Goal: Task Accomplishment & Management: Manage account settings

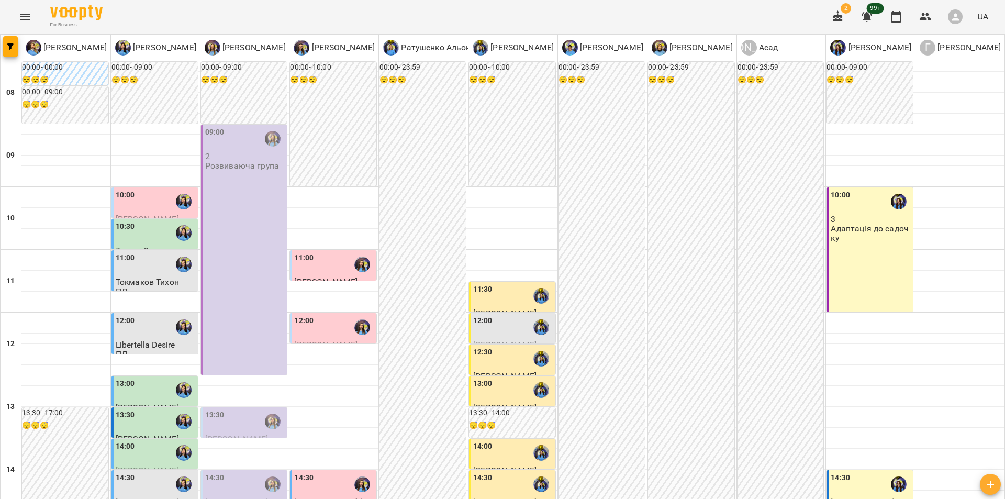
scroll to position [337, 0]
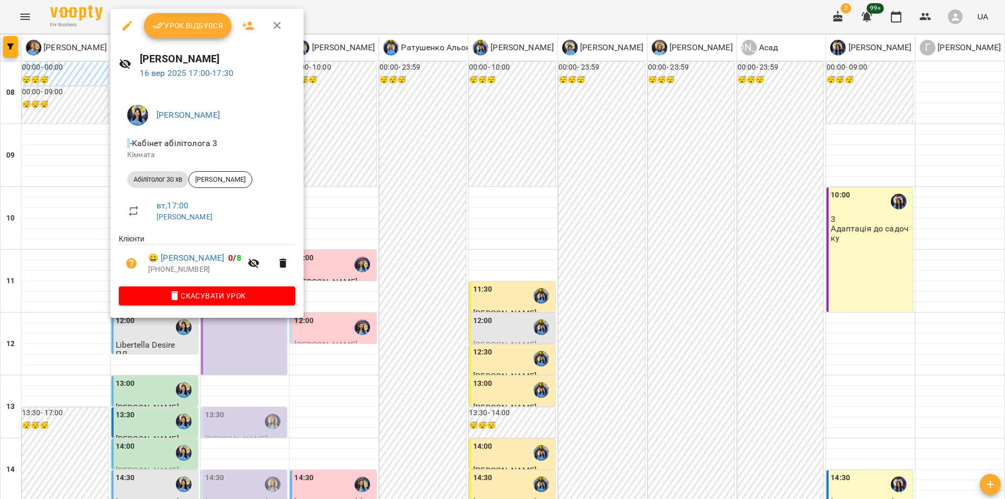
drag, startPoint x: 300, startPoint y: 374, endPoint x: 212, endPoint y: 341, distance: 93.9
click at [212, 341] on div at bounding box center [502, 249] width 1005 height 499
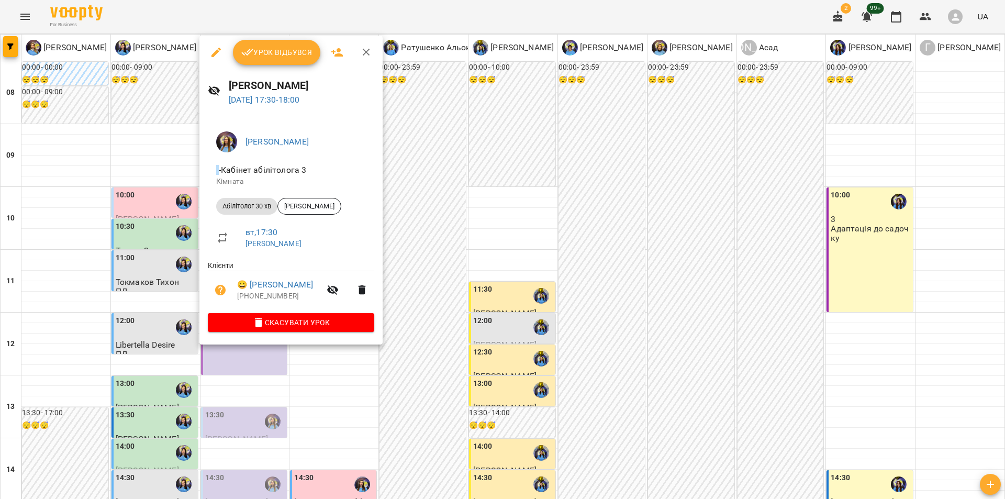
click at [212, 341] on div "[PERSON_NAME] абілітолога 3 [PERSON_NAME] 30 хв [PERSON_NAME] вт , 17:30 [PERSO…" at bounding box center [290, 230] width 183 height 230
click at [238, 388] on div at bounding box center [502, 249] width 1005 height 499
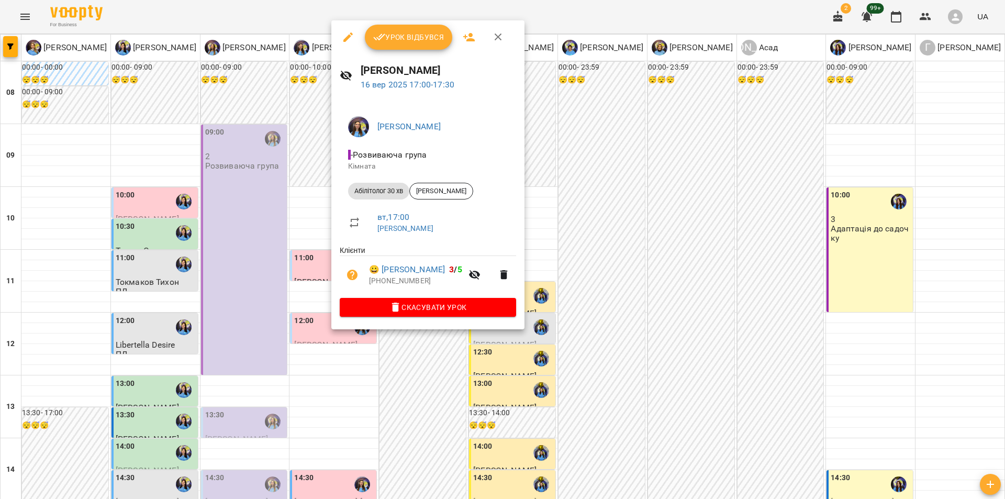
click at [243, 297] on div at bounding box center [502, 249] width 1005 height 499
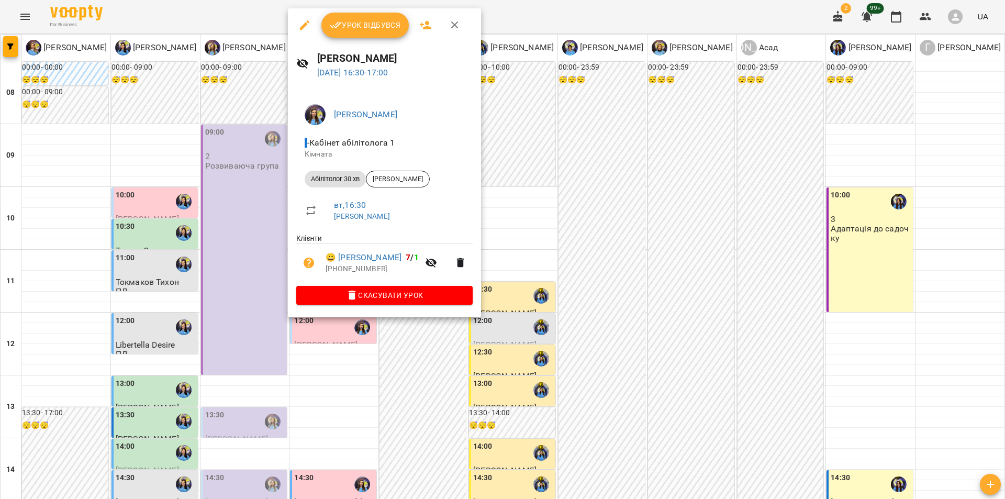
click at [604, 289] on div at bounding box center [502, 249] width 1005 height 499
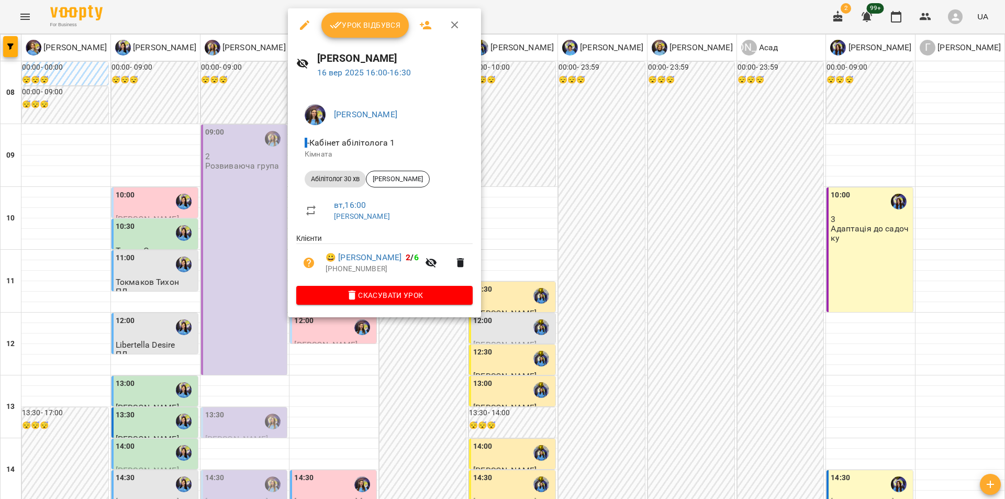
click at [218, 291] on div at bounding box center [502, 249] width 1005 height 499
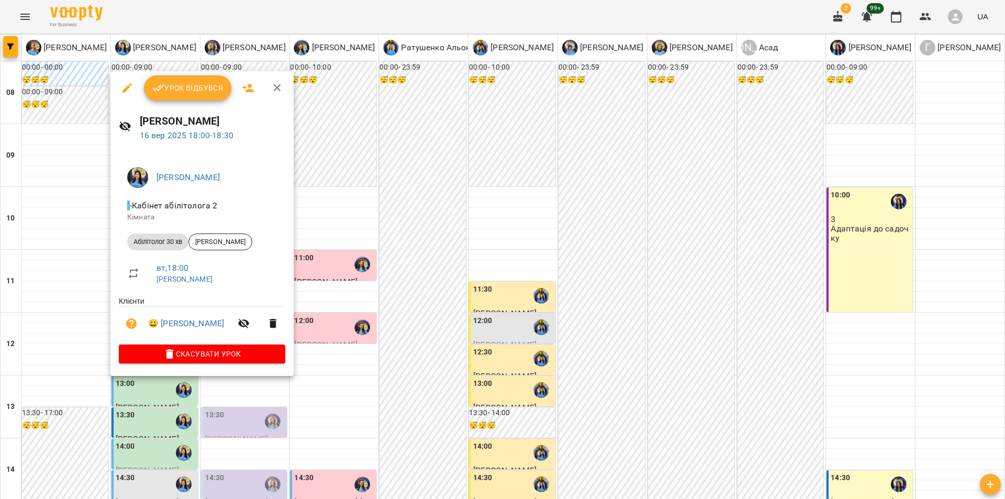
click at [151, 410] on div at bounding box center [502, 249] width 1005 height 499
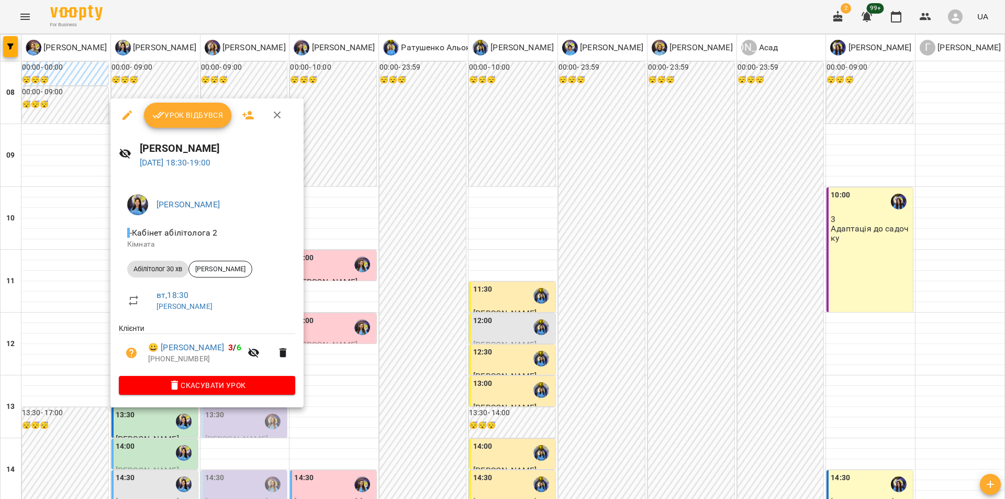
click at [369, 388] on div at bounding box center [502, 249] width 1005 height 499
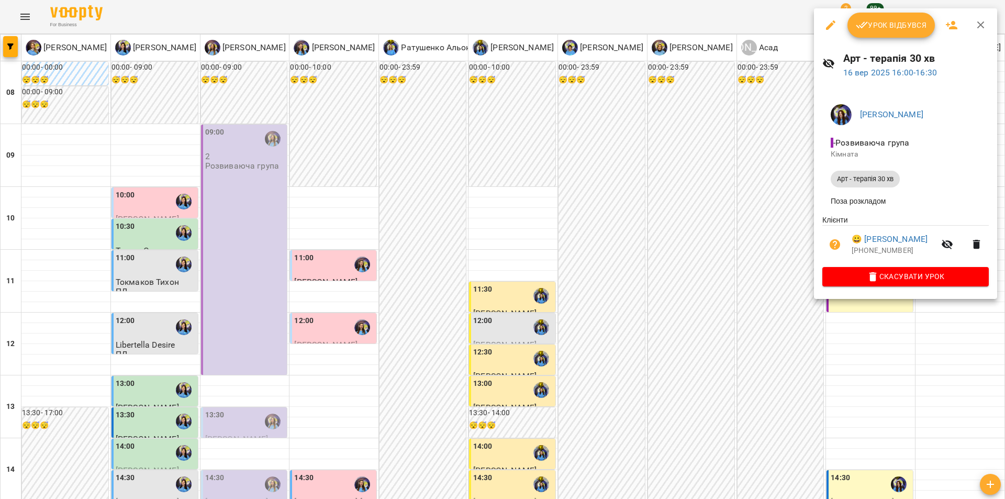
click at [753, 210] on div at bounding box center [502, 249] width 1005 height 499
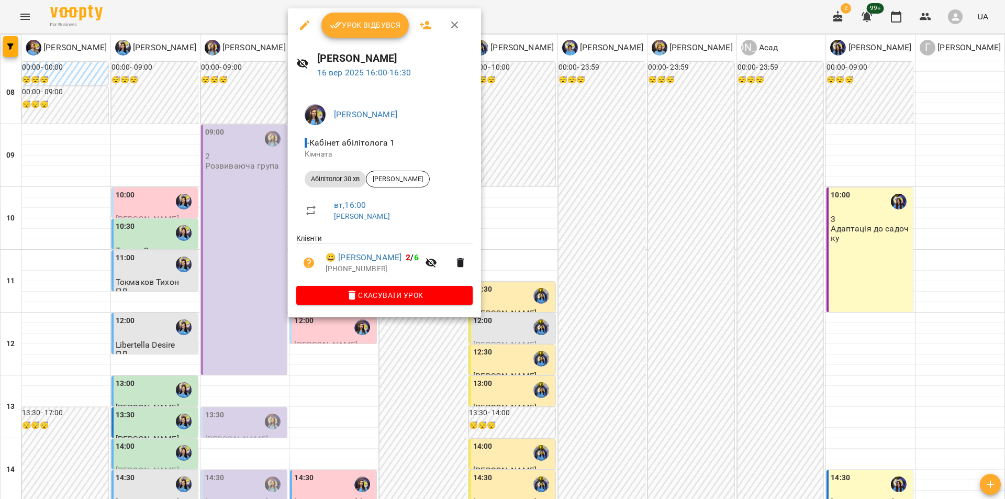
click at [210, 313] on div at bounding box center [502, 249] width 1005 height 499
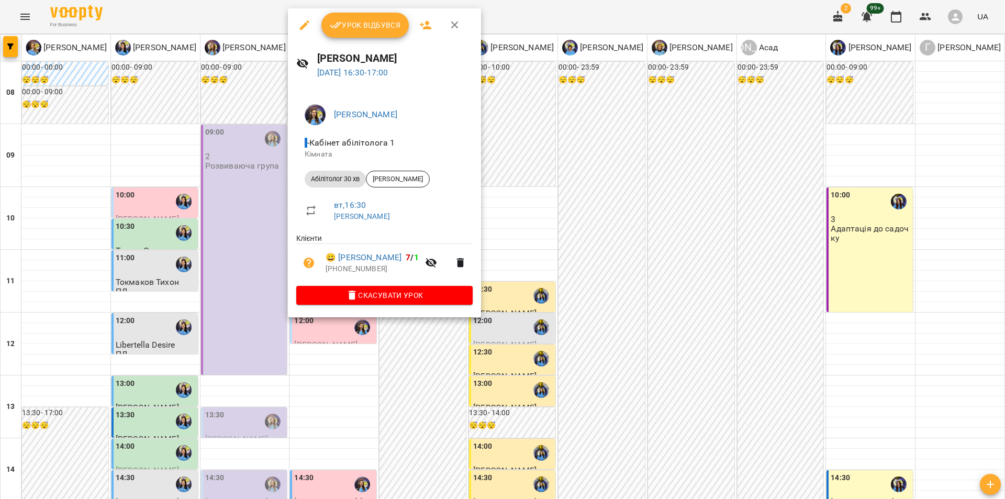
click at [427, 315] on div "[PERSON_NAME] абілітолога 1 [PERSON_NAME] 30 хв [PERSON_NAME] вт , 16:30 [PERSO…" at bounding box center [384, 202] width 193 height 230
click at [431, 329] on div at bounding box center [502, 249] width 1005 height 499
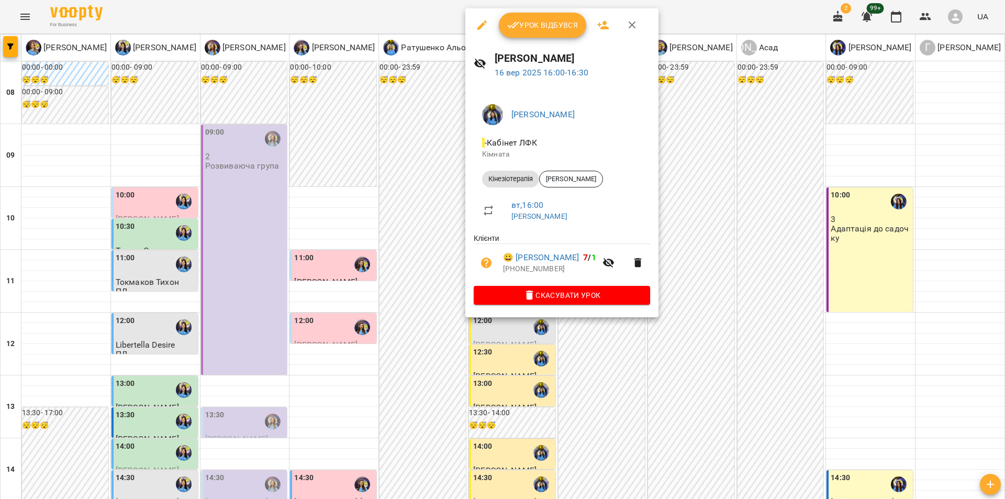
click at [436, 219] on div at bounding box center [502, 249] width 1005 height 499
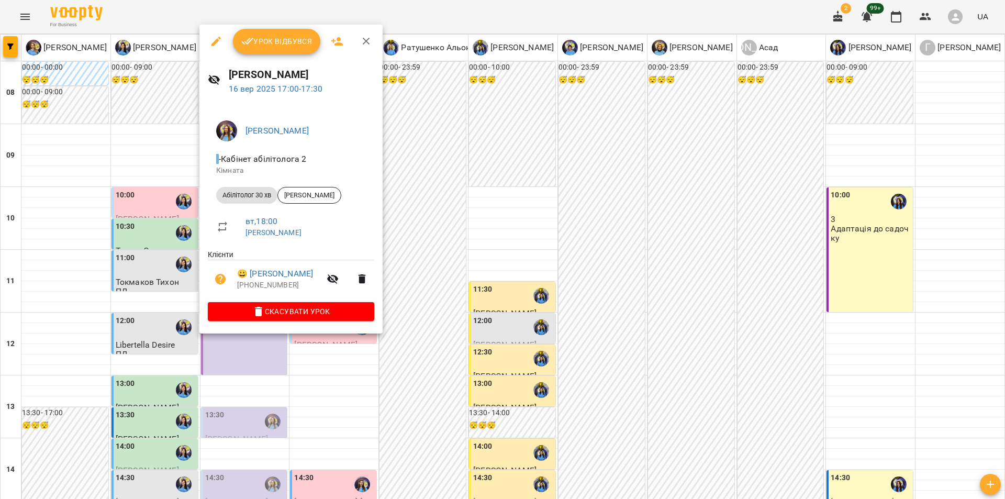
click at [158, 300] on div at bounding box center [502, 249] width 1005 height 499
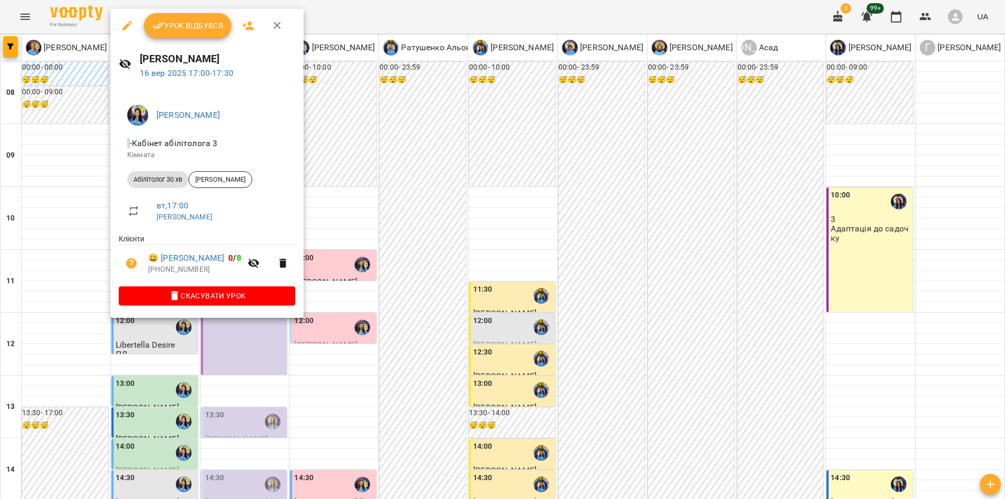
click at [510, 235] on div at bounding box center [502, 249] width 1005 height 499
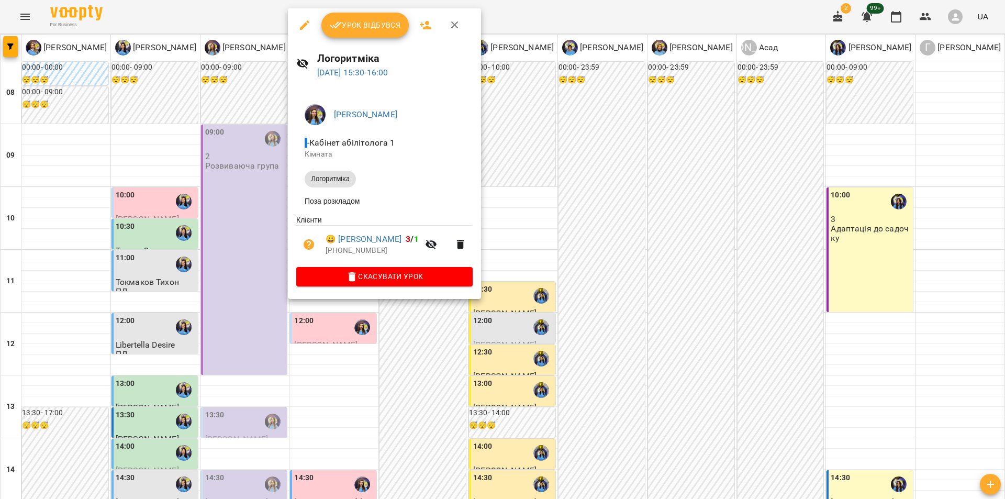
click at [268, 206] on div at bounding box center [502, 249] width 1005 height 499
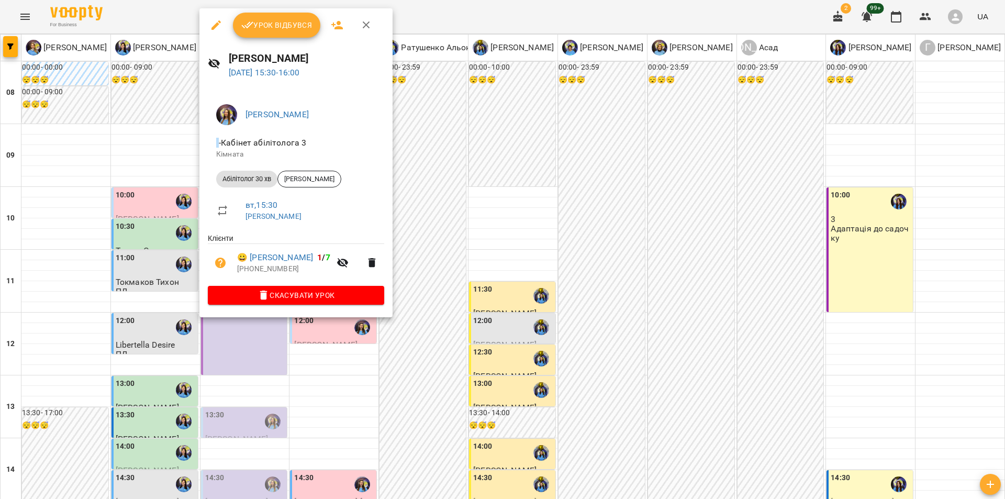
click at [488, 475] on div at bounding box center [502, 249] width 1005 height 499
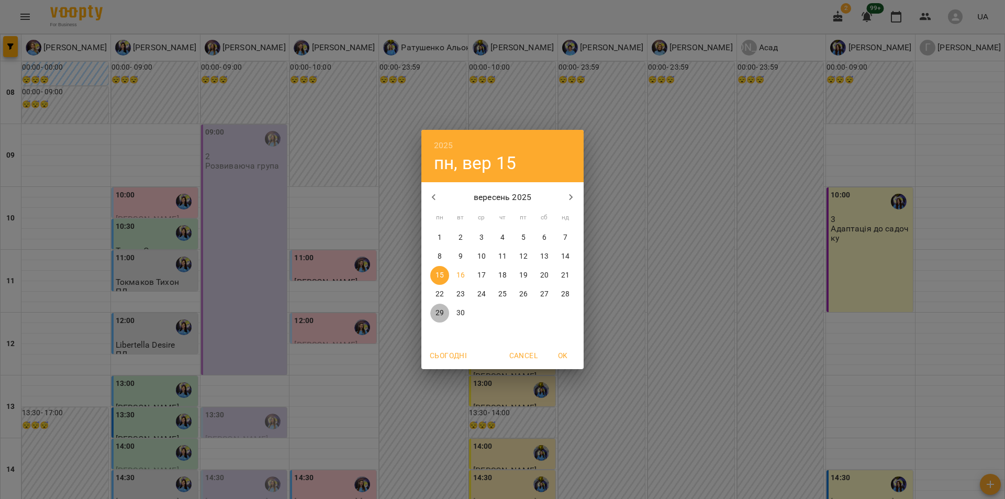
click at [433, 311] on span "29" at bounding box center [439, 313] width 19 height 10
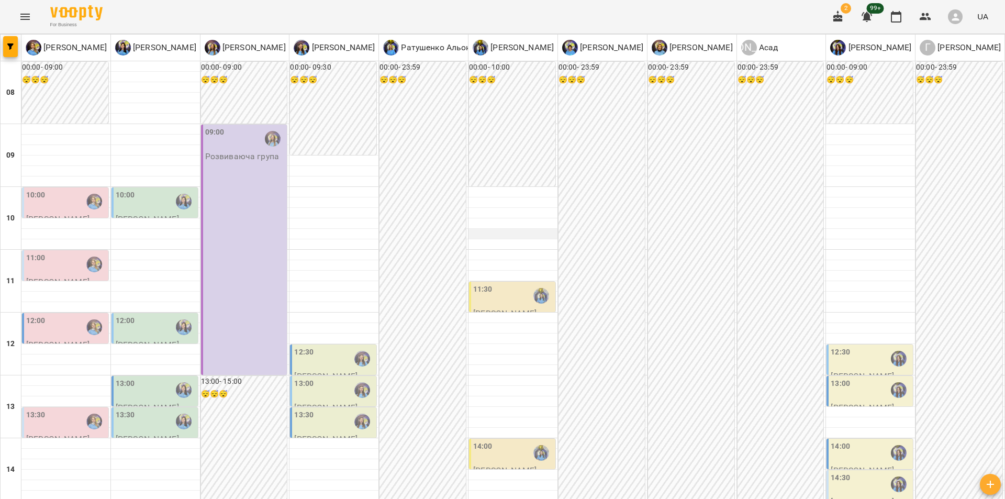
scroll to position [364, 0]
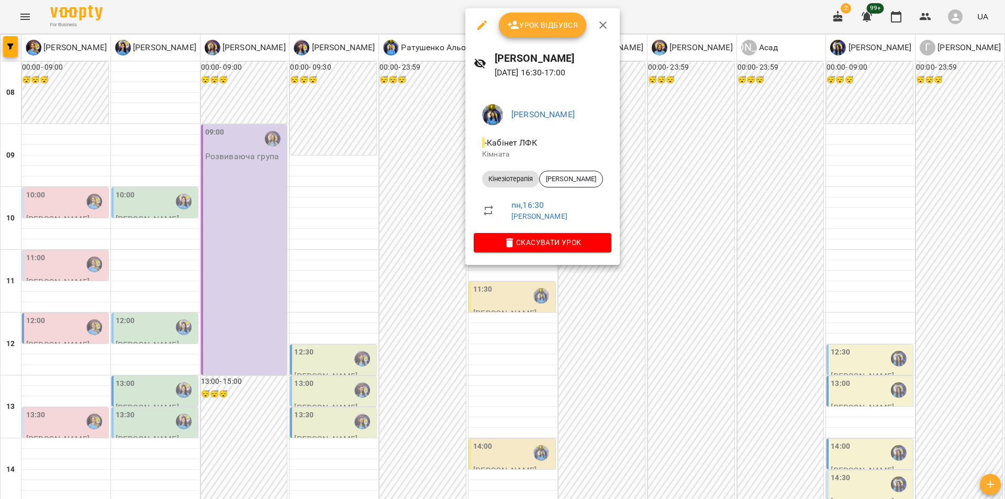
click at [420, 295] on div at bounding box center [502, 249] width 1005 height 499
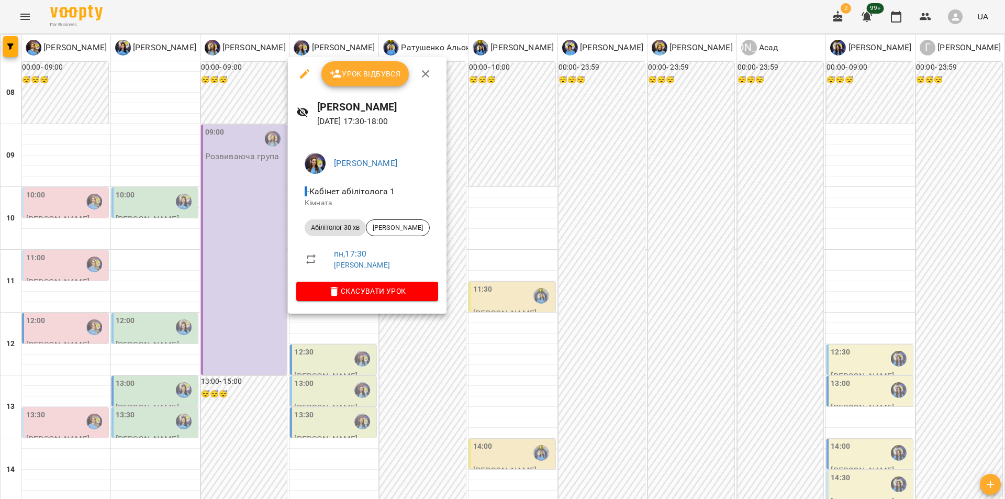
click at [171, 281] on div at bounding box center [502, 249] width 1005 height 499
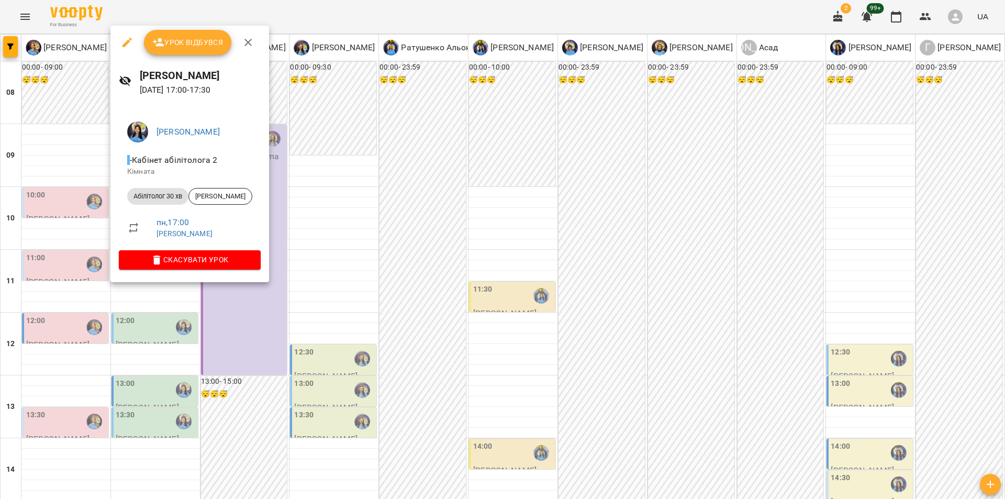
click at [181, 305] on div at bounding box center [502, 249] width 1005 height 499
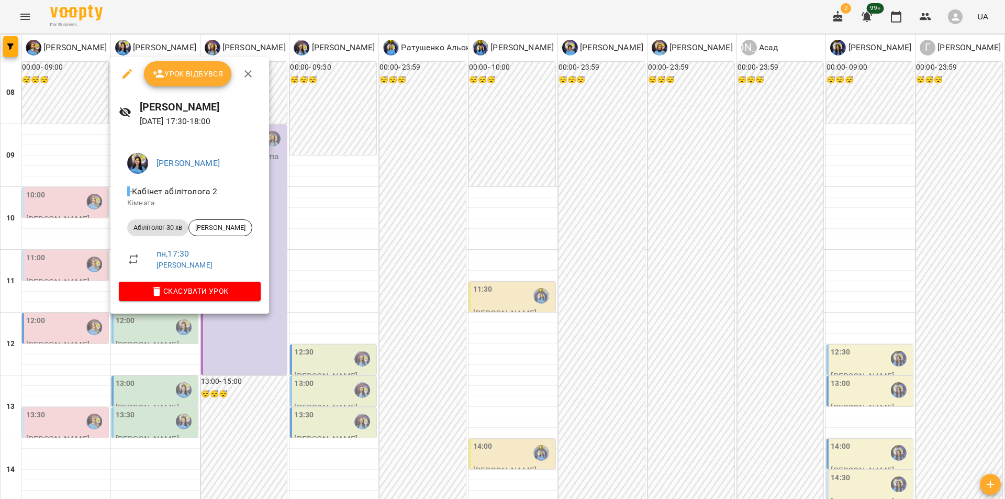
click at [165, 308] on div "[PERSON_NAME] абілітолога 2 [PERSON_NAME] 30 хв [PERSON_NAME] , 17:30 [PERSON_N…" at bounding box center [189, 224] width 159 height 177
click at [54, 309] on div at bounding box center [502, 249] width 1005 height 499
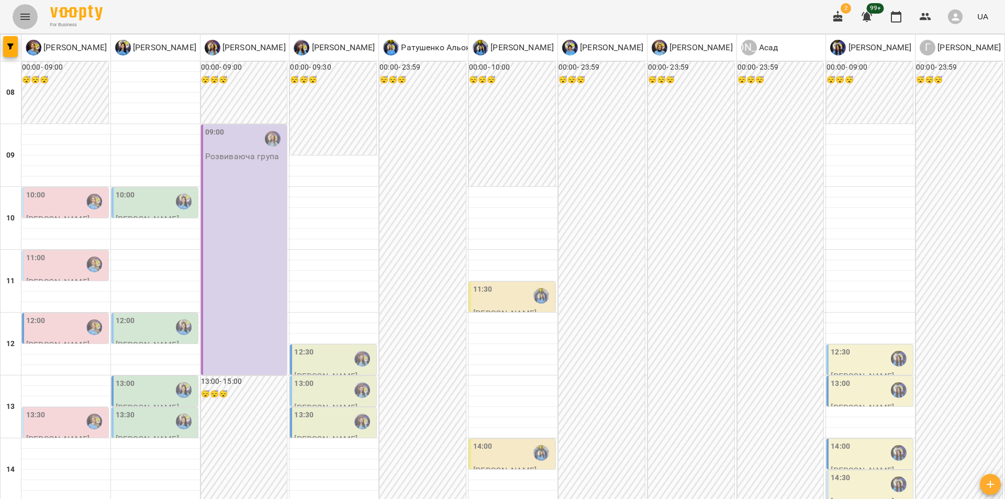
click at [23, 29] on button "Menu" at bounding box center [25, 16] width 25 height 25
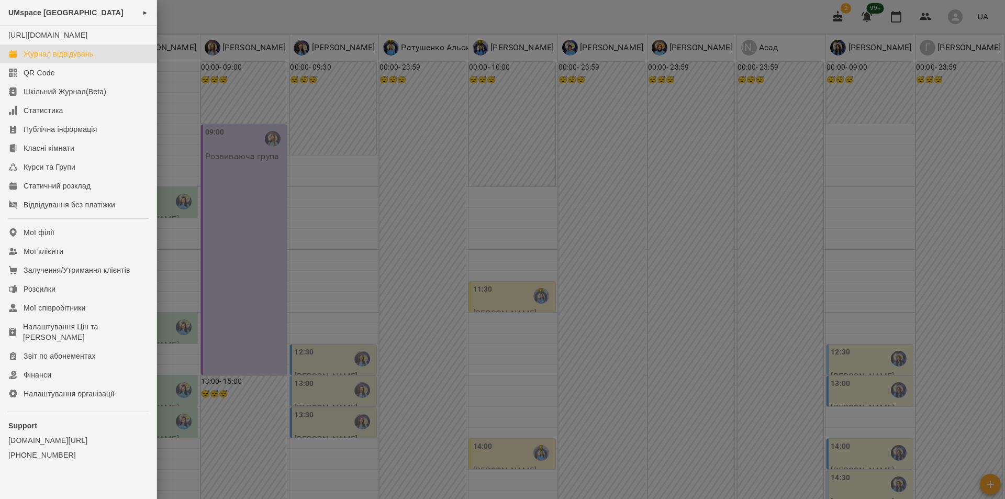
click at [270, 273] on div at bounding box center [502, 249] width 1005 height 499
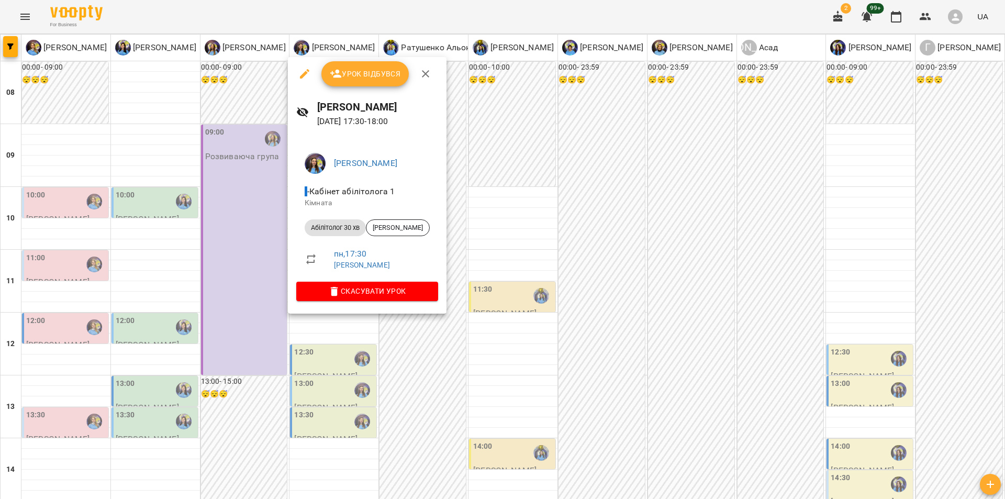
click at [337, 341] on div at bounding box center [502, 249] width 1005 height 499
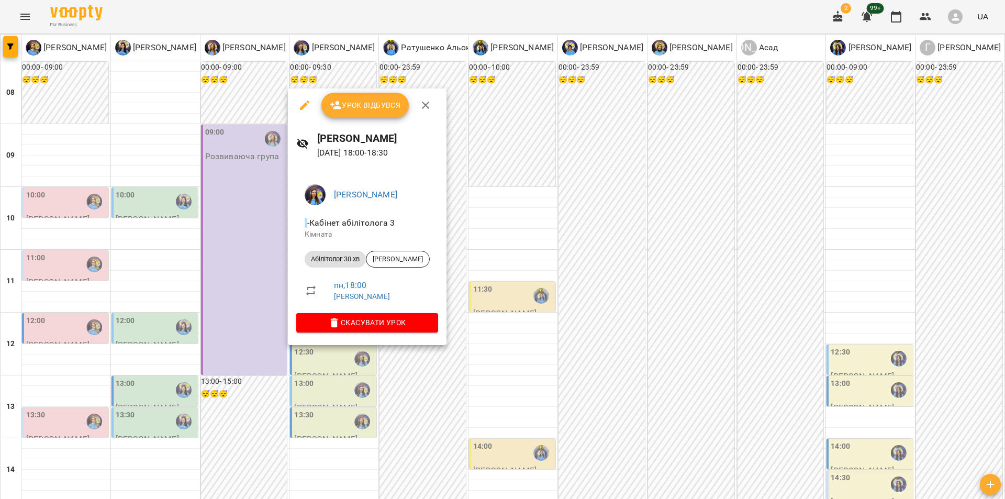
click at [220, 255] on div at bounding box center [502, 249] width 1005 height 499
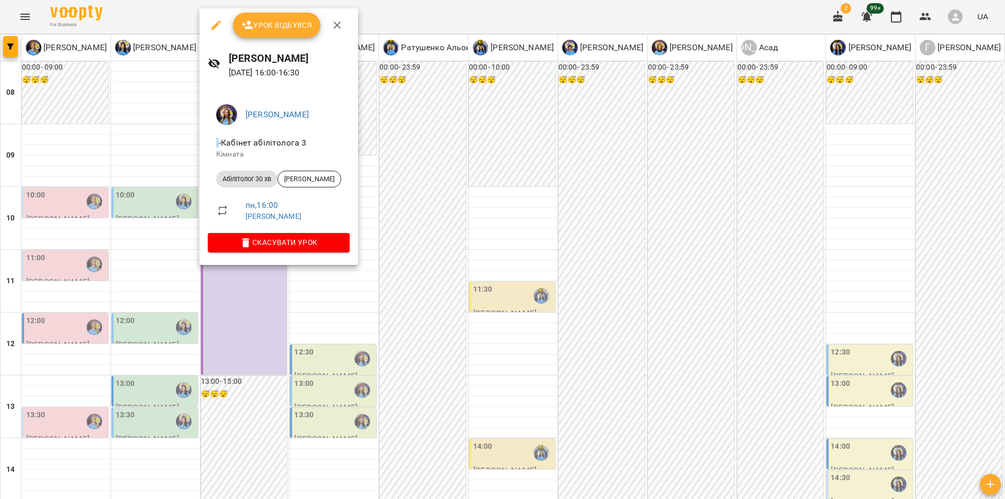
click at [259, 275] on div at bounding box center [502, 249] width 1005 height 499
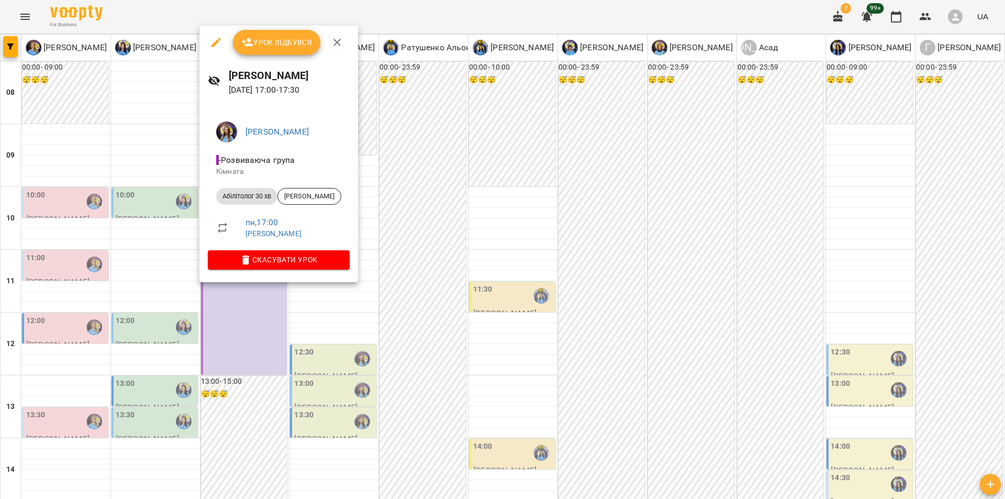
click at [163, 287] on div at bounding box center [502, 249] width 1005 height 499
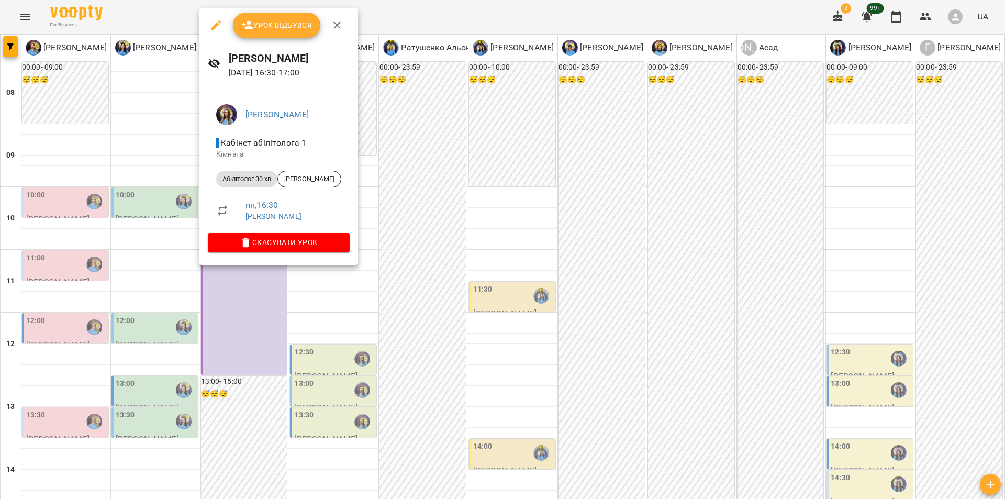
click at [362, 324] on div at bounding box center [502, 249] width 1005 height 499
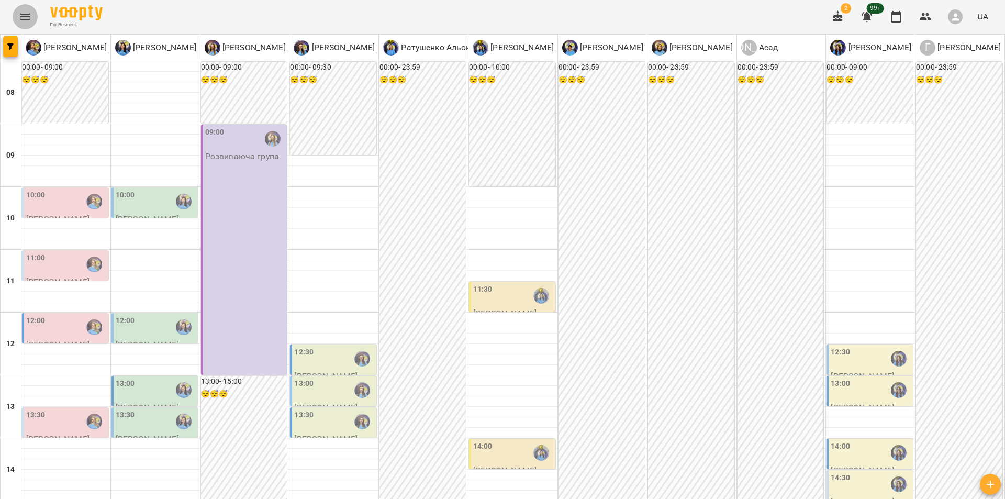
click at [20, 27] on button "Menu" at bounding box center [25, 16] width 25 height 25
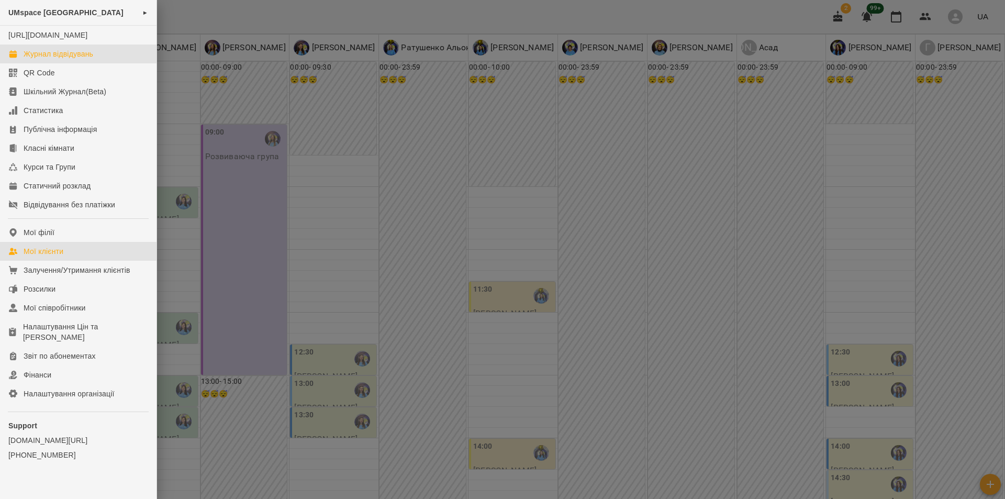
click at [51, 256] on div "Мої клієнти" at bounding box center [44, 251] width 40 height 10
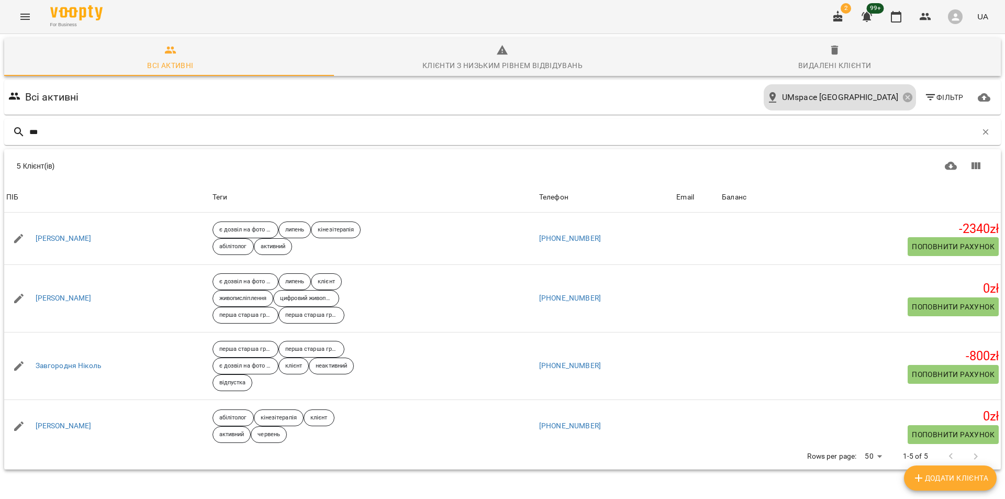
drag, startPoint x: 60, startPoint y: 132, endPoint x: 0, endPoint y: 121, distance: 60.6
click at [0, 121] on div "Всі активні Клієнти з низьким рівнем відвідувань Видалені клієнти Всі активні U…" at bounding box center [502, 290] width 1009 height 517
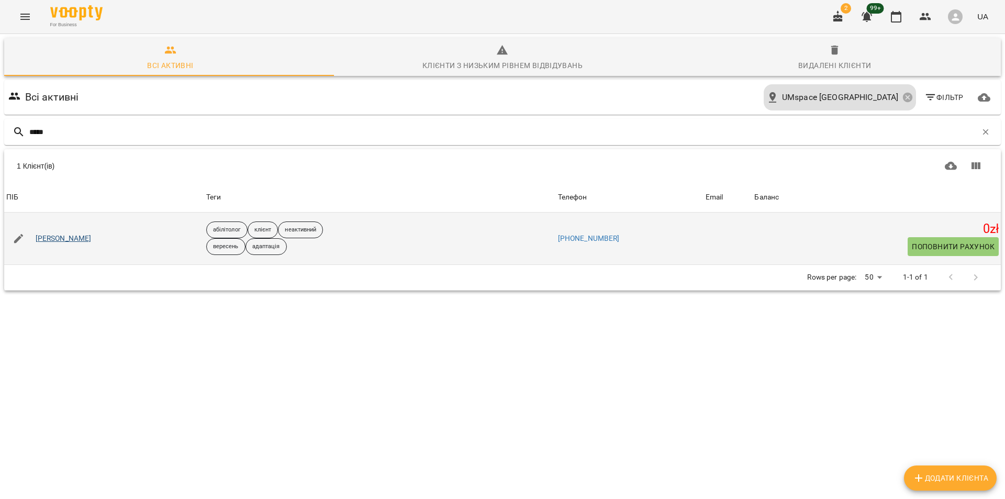
type input "*****"
click at [52, 234] on link "[PERSON_NAME]" at bounding box center [64, 238] width 56 height 10
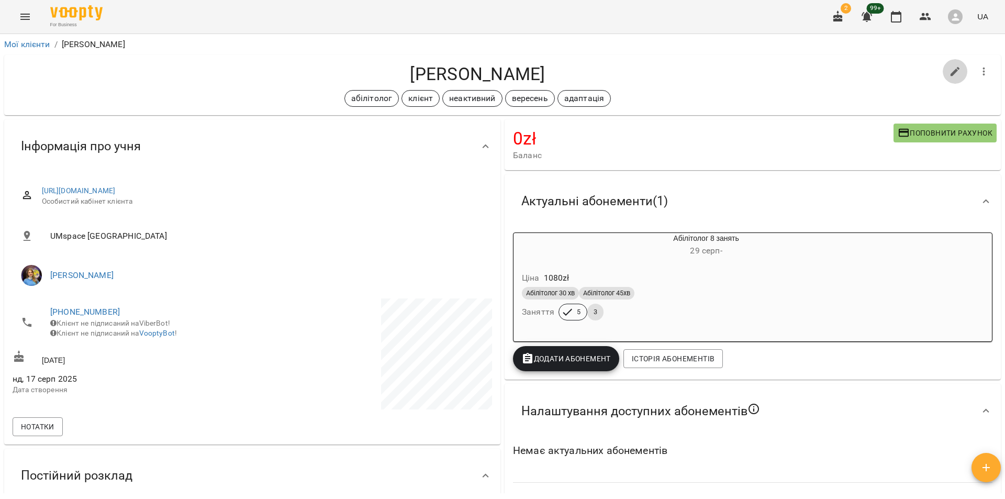
click at [943, 73] on button "button" at bounding box center [955, 71] width 25 height 25
select select "**"
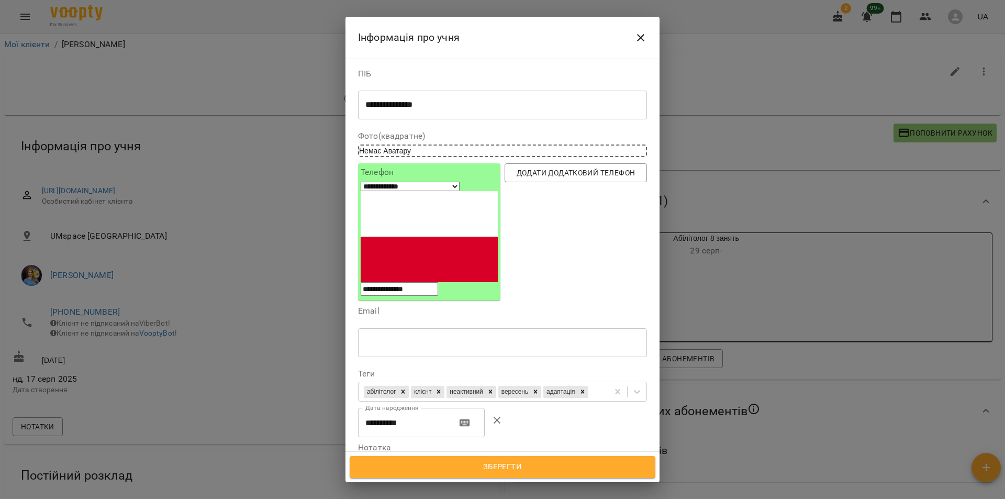
click at [387, 108] on textarea "**********" at bounding box center [498, 105] width 266 height 10
type textarea "**********"
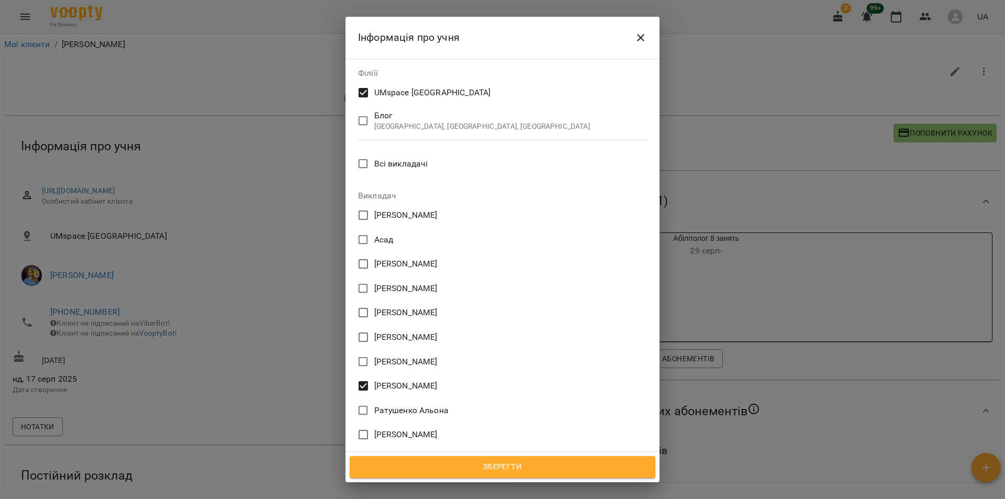
scroll to position [528, 0]
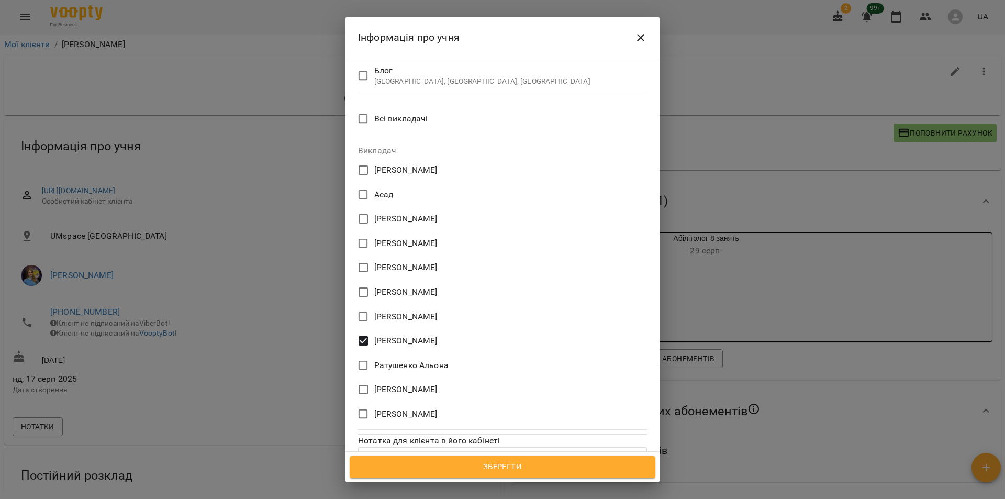
click at [547, 464] on span "Зберегти" at bounding box center [502, 467] width 283 height 14
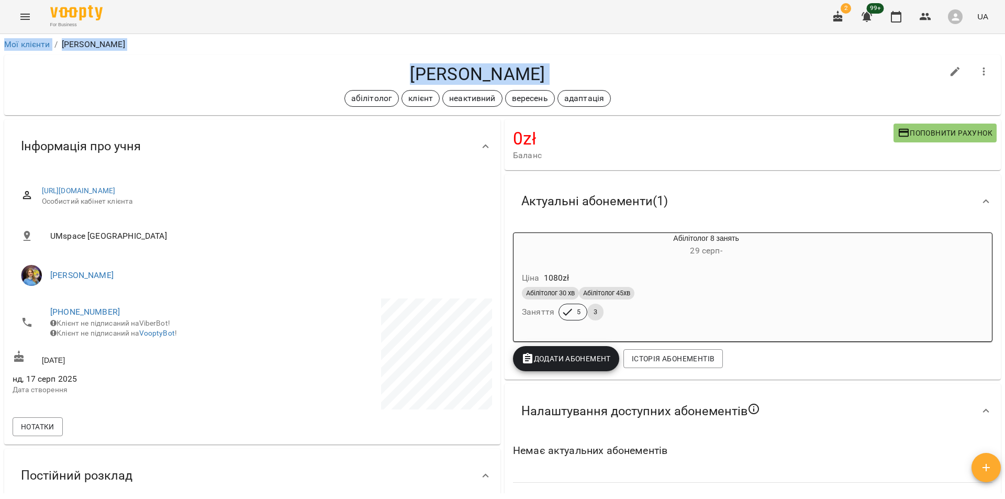
drag, startPoint x: 1004, startPoint y: 23, endPoint x: 1004, endPoint y: 107, distance: 84.8
click at [1004, 107] on div "For Business 2 99+ UA Мої клієнти / Ніколенко Томас Ніколенко Томас абілітолог …" at bounding box center [502, 266] width 1005 height 533
click at [0, 12] on div "For Business 2 99+ UA" at bounding box center [502, 16] width 1005 height 33
click at [20, 12] on button "Menu" at bounding box center [25, 16] width 25 height 25
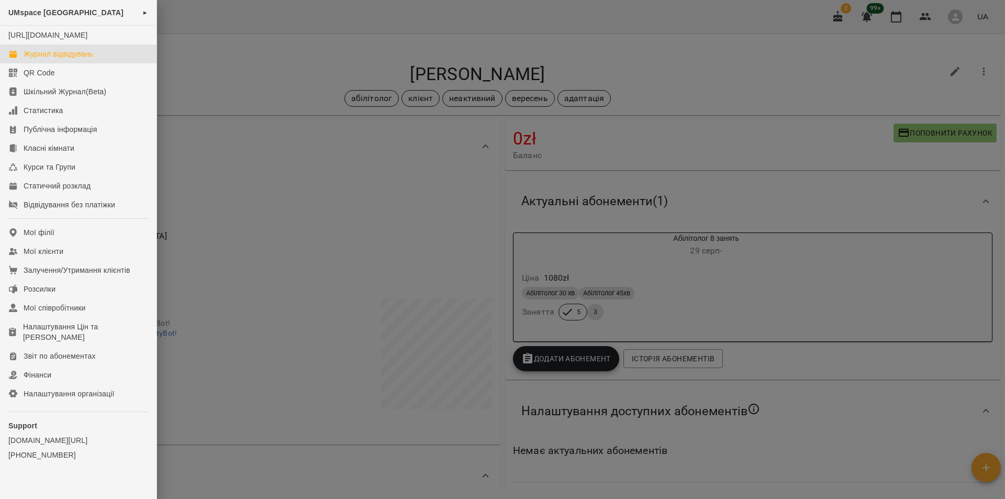
click at [51, 59] on div "Журнал відвідувань" at bounding box center [59, 54] width 70 height 10
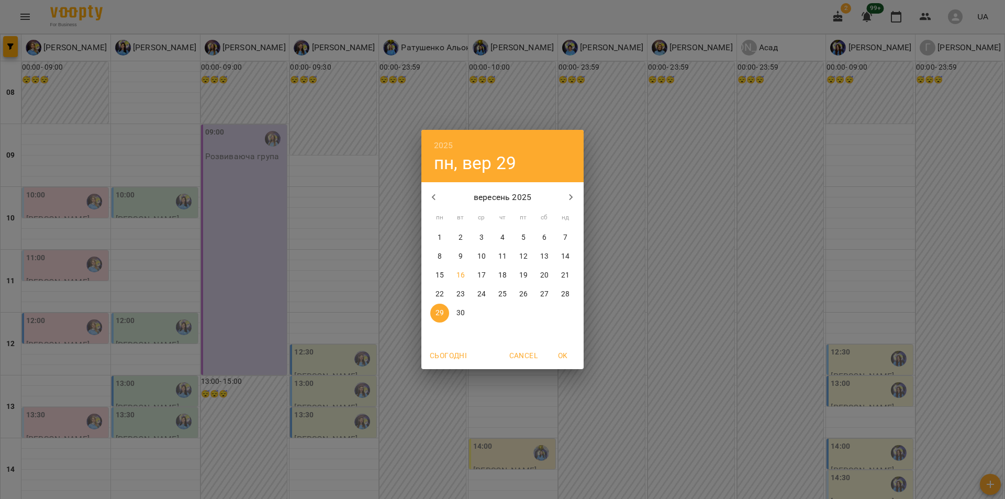
click at [443, 307] on button "29" at bounding box center [439, 313] width 19 height 19
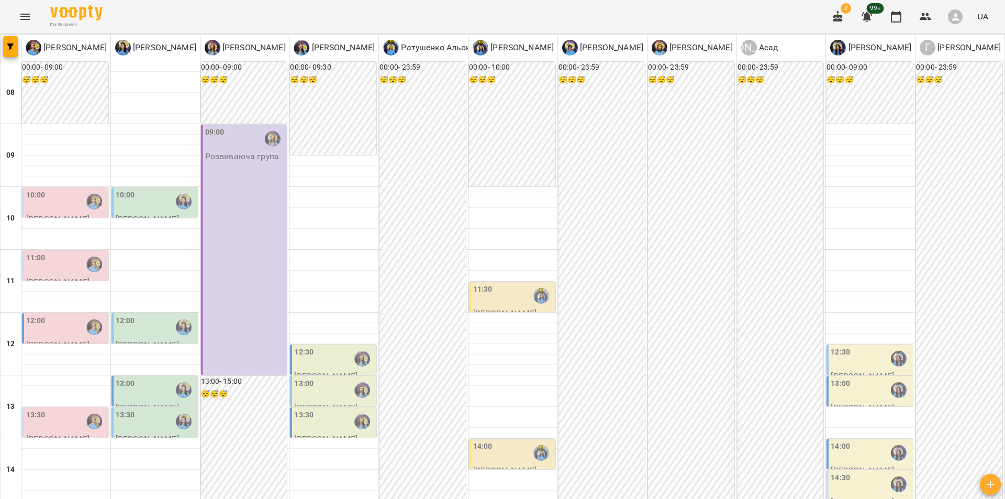
scroll to position [287, 0]
click at [69, 409] on div "13:30" at bounding box center [66, 421] width 80 height 24
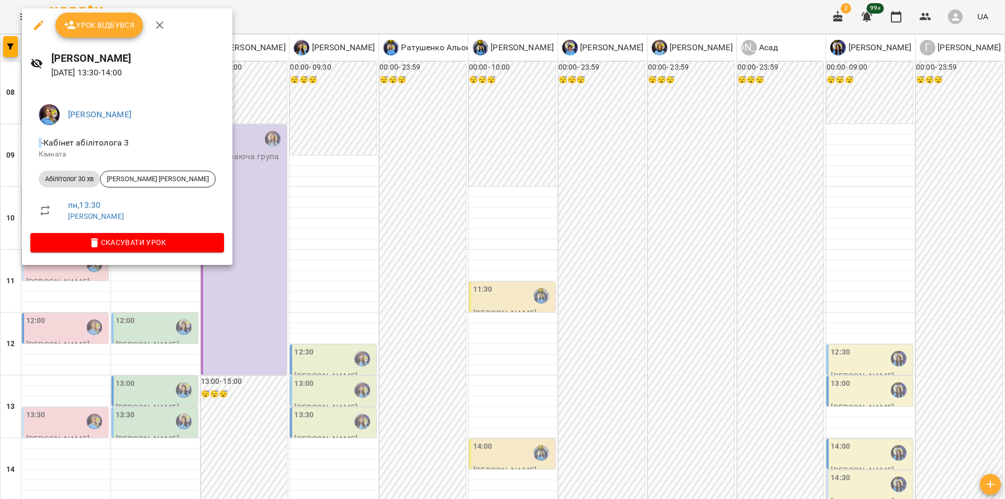
click at [50, 305] on div at bounding box center [502, 249] width 1005 height 499
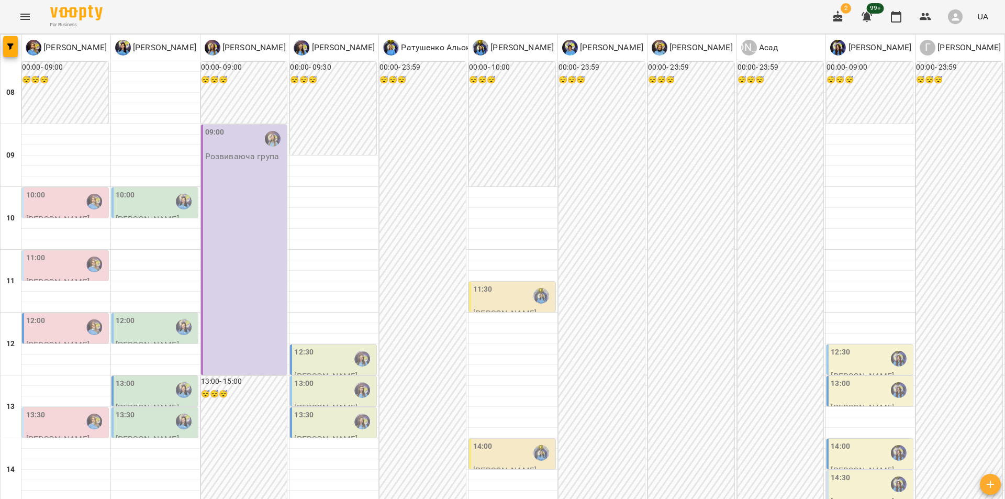
click at [50, 266] on div "00:00 - 09:00 😴😴😴 10:00 Позднякова Анастасія 11:00 Позднякова Анастасія 12:00 П…" at bounding box center [65, 469] width 89 height 816
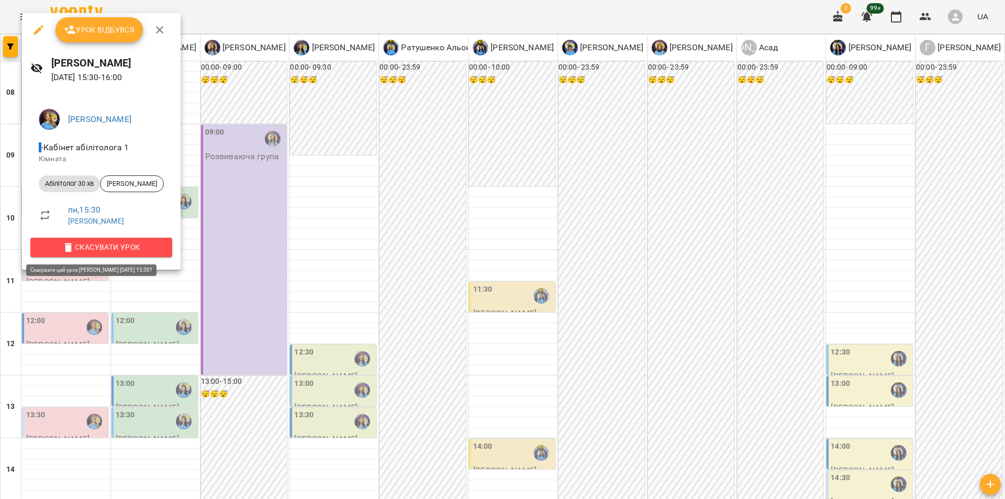
click at [96, 239] on button "Скасувати Урок" at bounding box center [101, 247] width 142 height 19
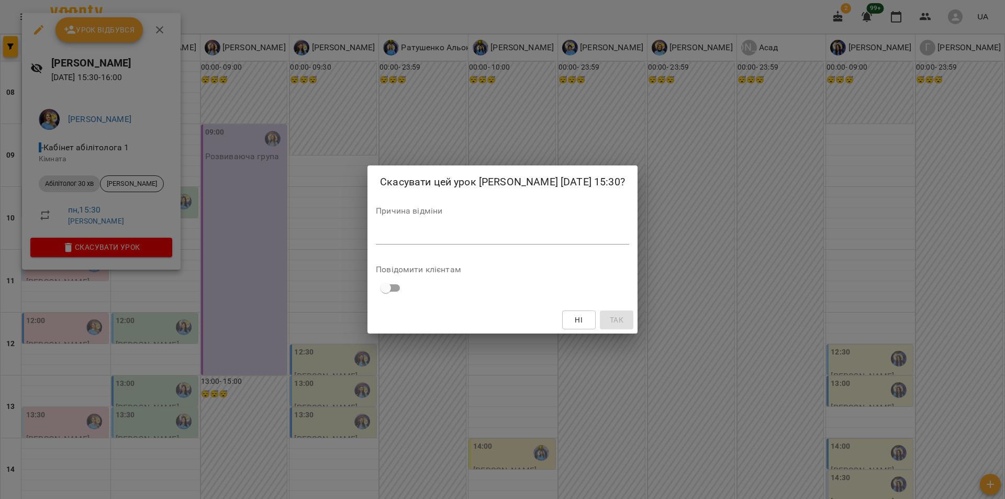
click at [438, 238] on div "*" at bounding box center [502, 236] width 253 height 17
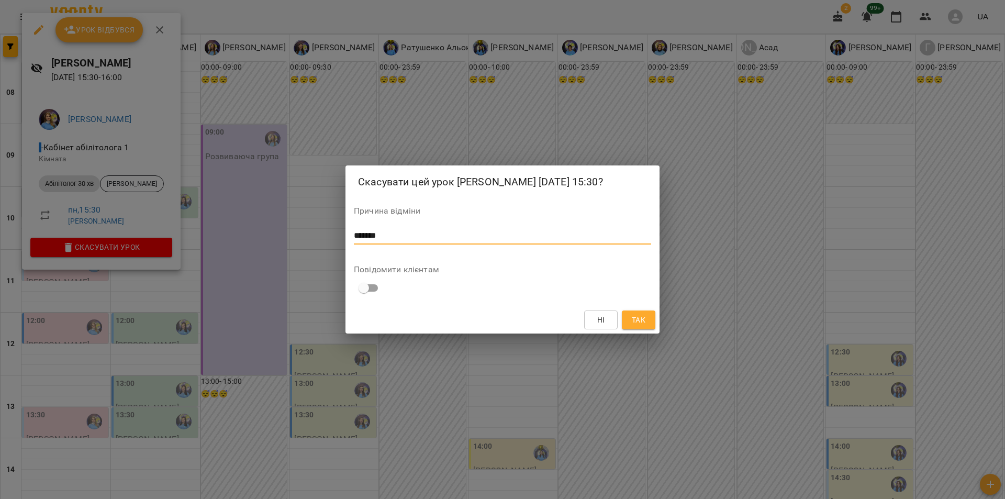
type textarea "*******"
click at [623, 328] on button "Так" at bounding box center [638, 319] width 33 height 19
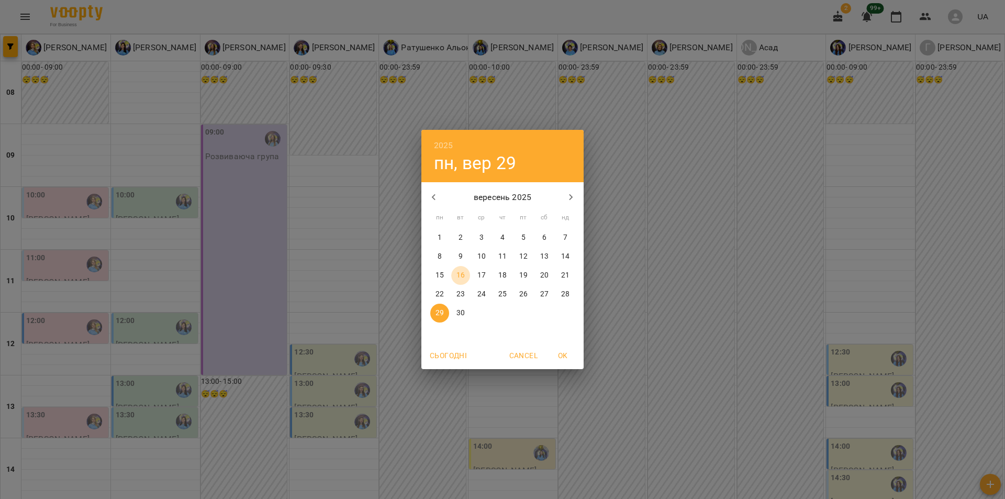
click at [460, 276] on p "16" at bounding box center [460, 275] width 8 height 10
